Goal: Task Accomplishment & Management: Use online tool/utility

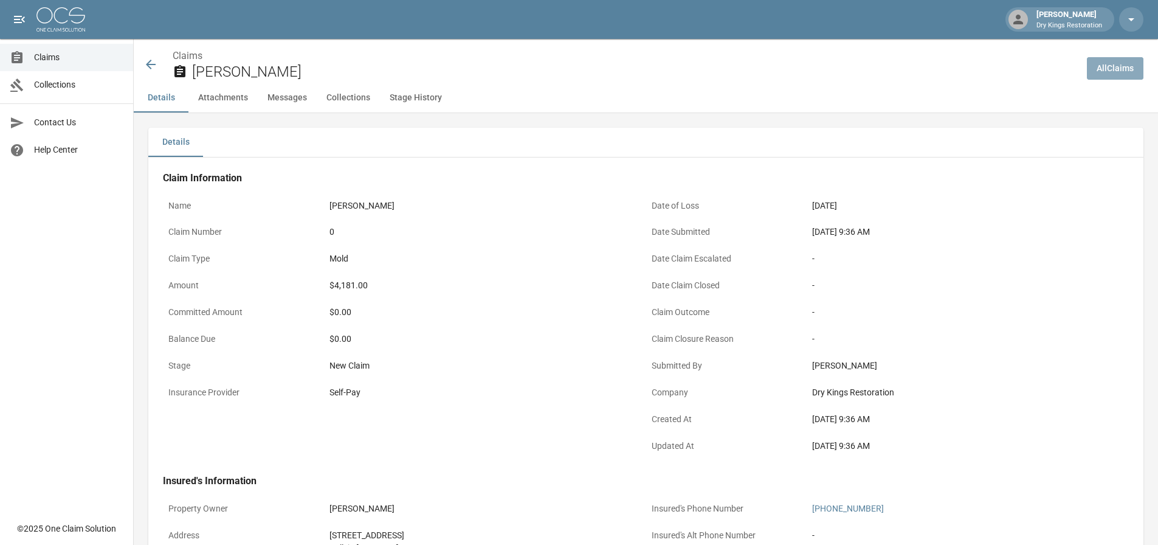
click at [1135, 66] on link "All Claims" at bounding box center [1115, 68] width 57 height 22
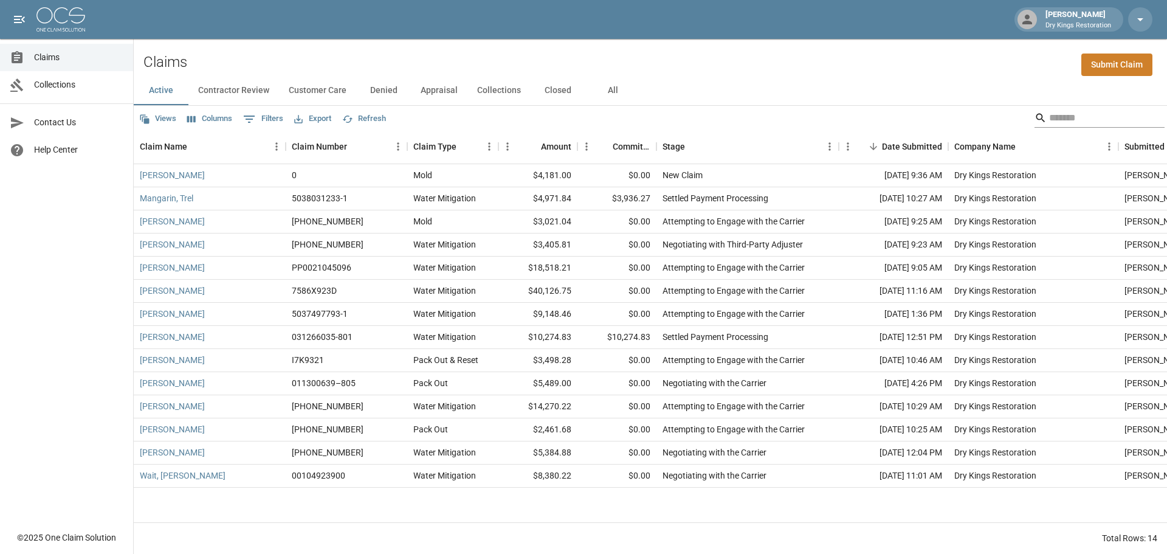
click at [1089, 114] on input "Search" at bounding box center [1097, 117] width 97 height 19
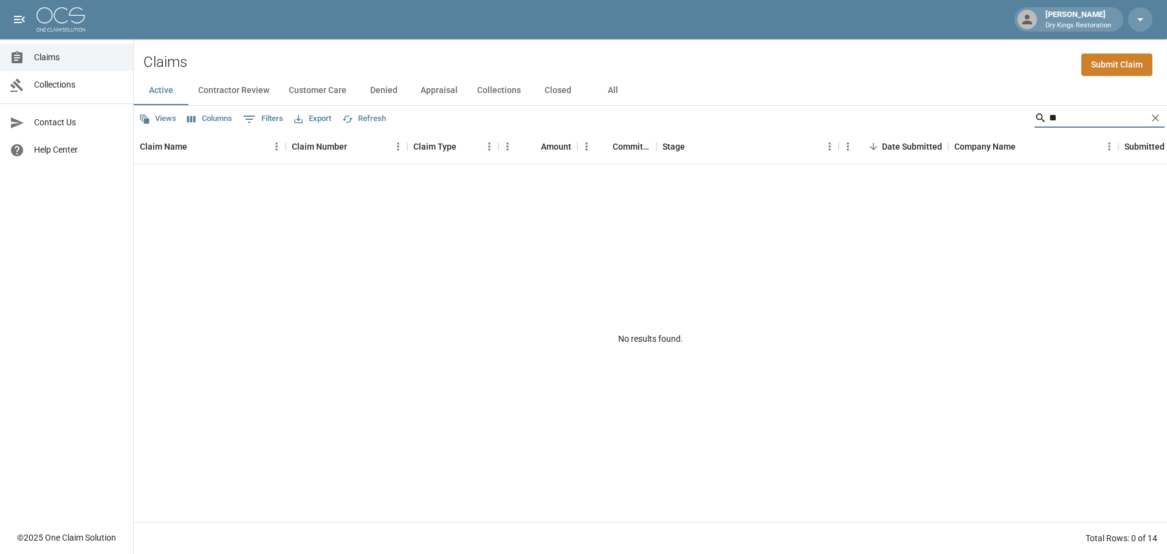
type input "*"
